Goal: Task Accomplishment & Management: Use online tool/utility

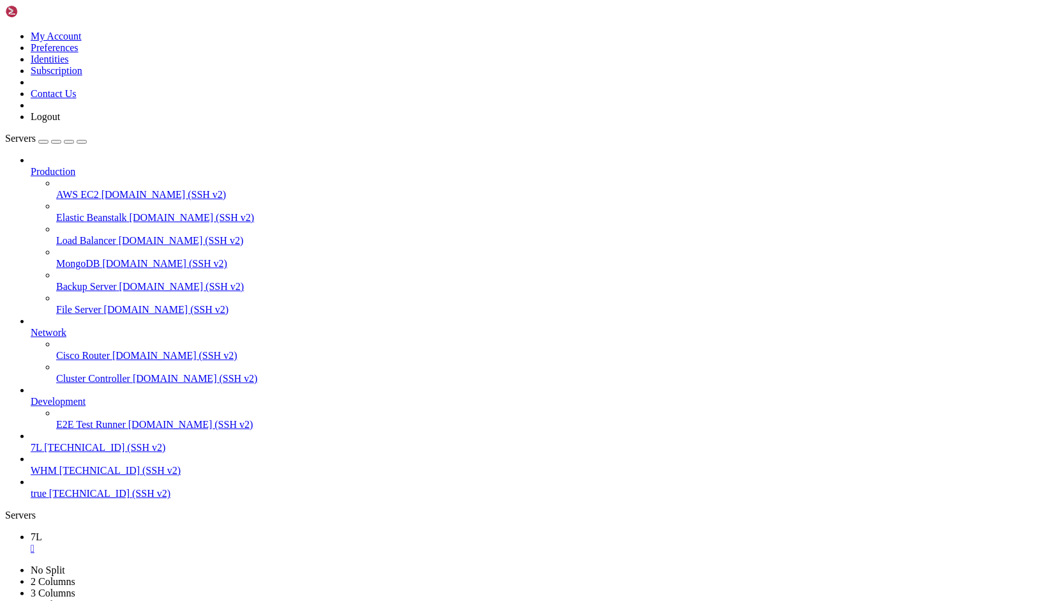
scroll to position [12, 3]
drag, startPoint x: 130, startPoint y: 1148, endPoint x: 13, endPoint y: 1133, distance: 118.4
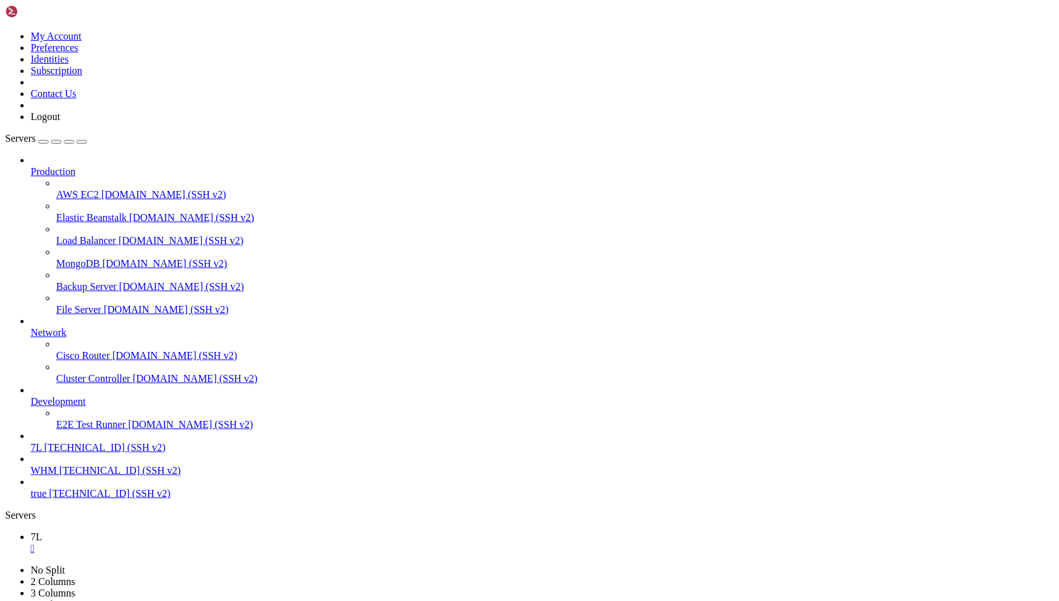
drag, startPoint x: 73, startPoint y: 1131, endPoint x: 101, endPoint y: 1162, distance: 41.6
drag, startPoint x: 128, startPoint y: 1150, endPoint x: 15, endPoint y: 1135, distance: 113.3
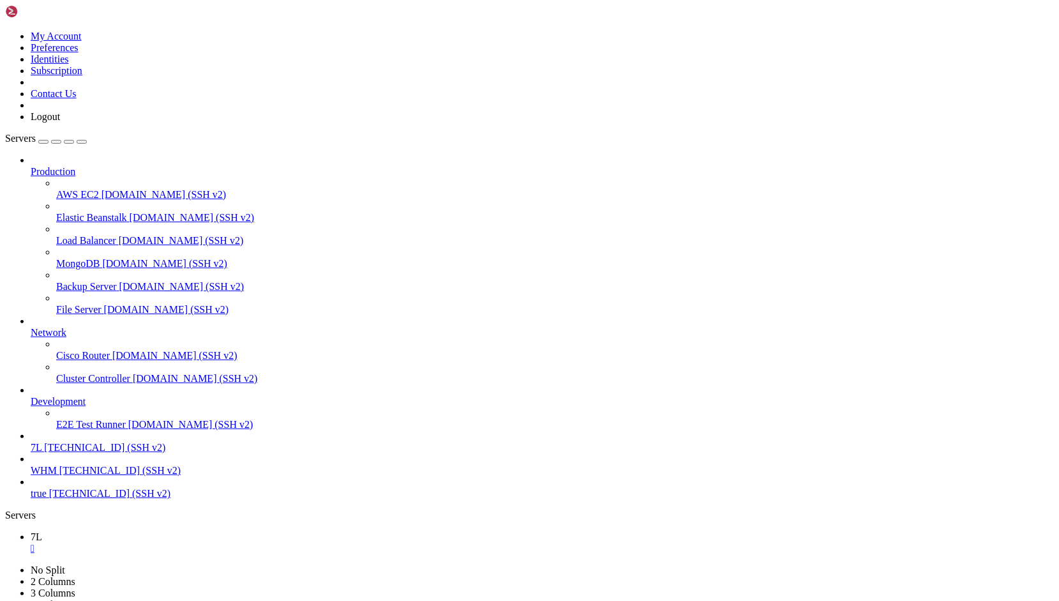
copy div "htmlspecialchars(): Argument #1 ($string) must be of type string, array given (…"
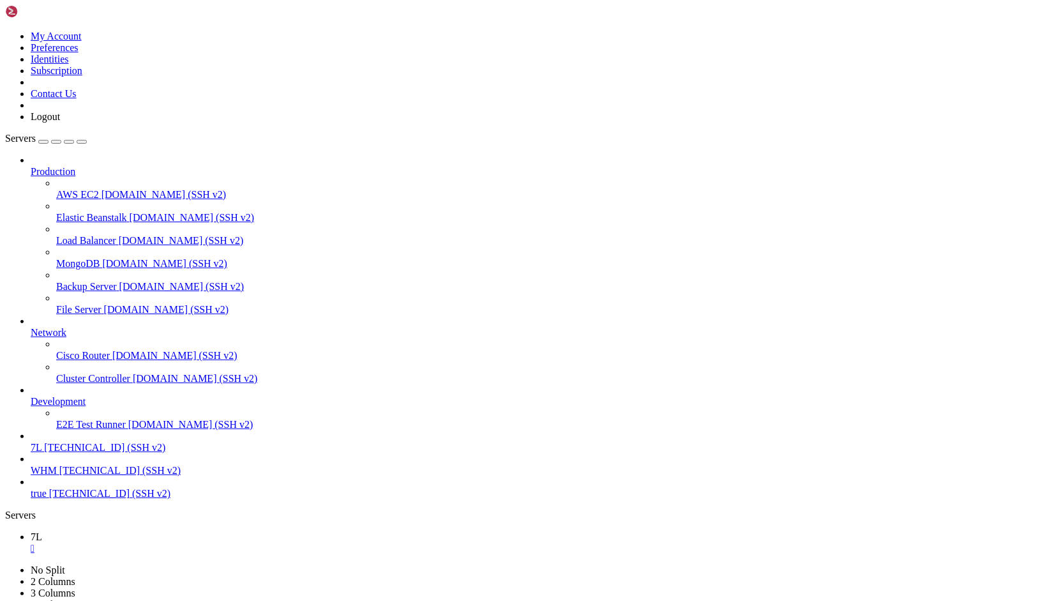
copy x-row "htmlspecialchars(): Argument #1 ($string) must be of type string, array given"
